Goal: Check status: Check status

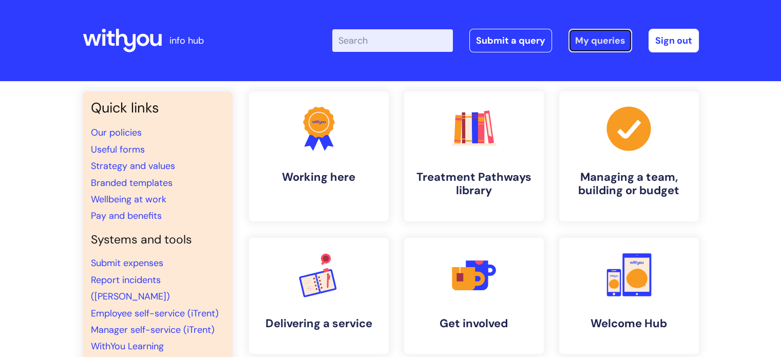
click at [617, 40] on link "My queries" at bounding box center [600, 41] width 64 height 24
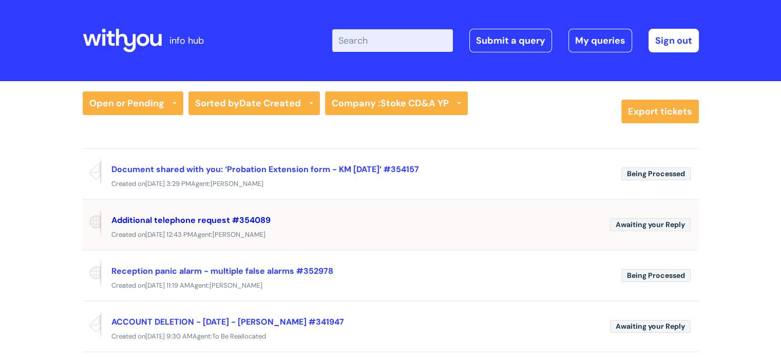
click at [202, 217] on link "Additional telephone request #354089" at bounding box center [190, 220] width 159 height 11
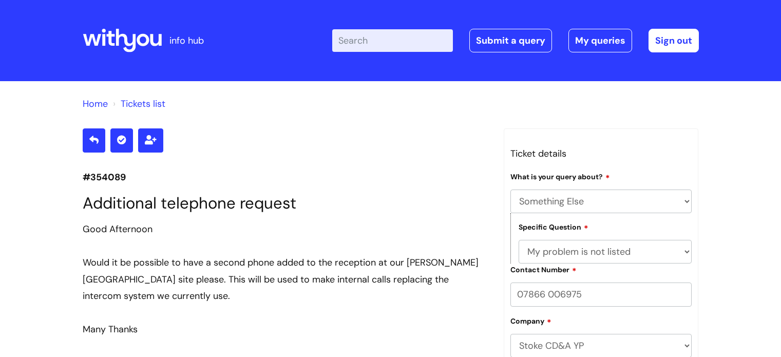
select select "Something Else"
select select "My problem is not listed"
